Goal: Task Accomplishment & Management: Manage account settings

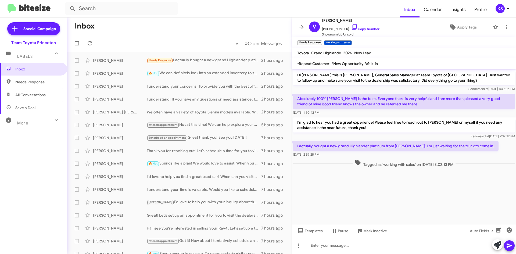
click at [96, 44] on mat-toolbar-row "« Previous » Next Older Messages" at bounding box center [179, 43] width 224 height 17
click at [93, 43] on span at bounding box center [89, 43] width 11 height 6
click at [321, 40] on span "×" at bounding box center [321, 40] width 4 height 6
click at [42, 91] on span "All Conversations" at bounding box center [33, 94] width 67 height 13
type input "in:all-conversations"
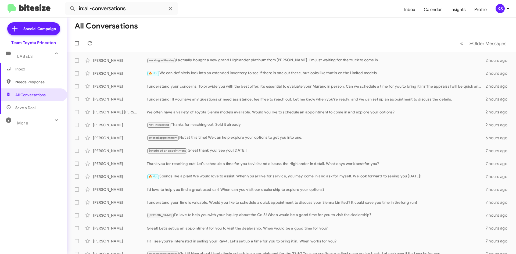
click at [503, 9] on div "KS" at bounding box center [500, 8] width 9 height 9
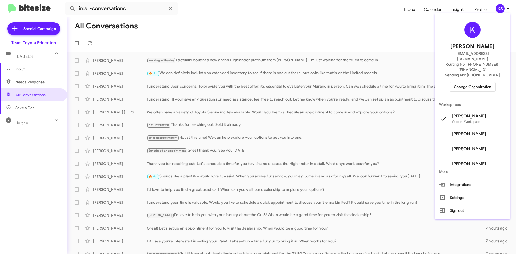
click at [478, 82] on span "Change Organization" at bounding box center [472, 86] width 37 height 9
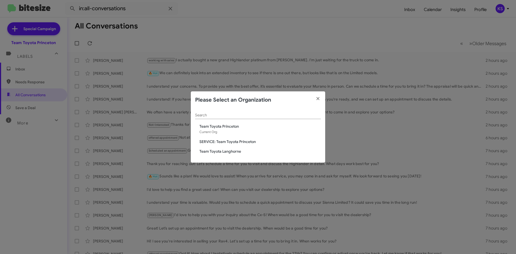
click at [229, 150] on span "Team Toyota Langhorne" at bounding box center [259, 151] width 121 height 5
